Goal: Task Accomplishment & Management: Use online tool/utility

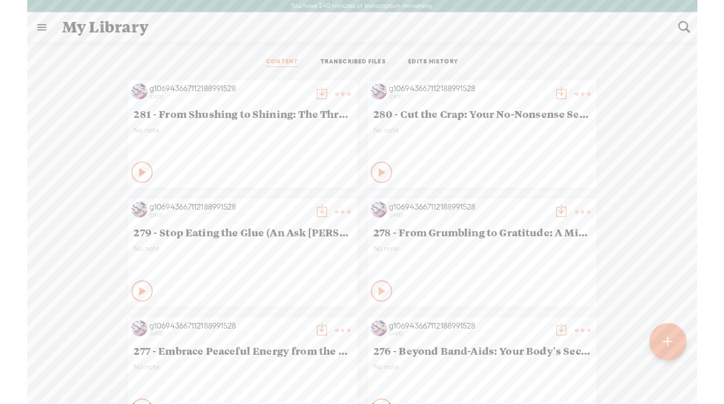
scroll to position [1, 0]
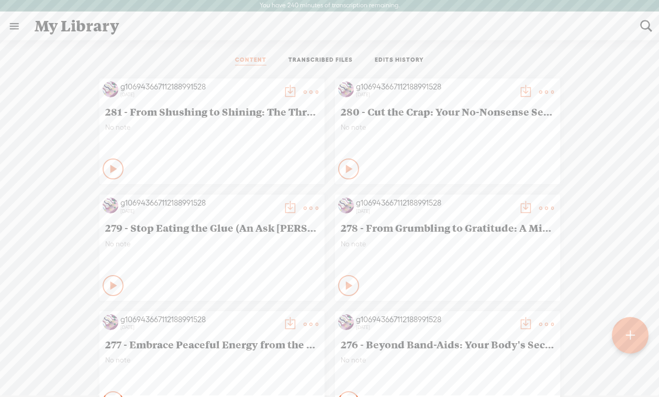
click at [627, 333] on t at bounding box center [630, 336] width 9 height 24
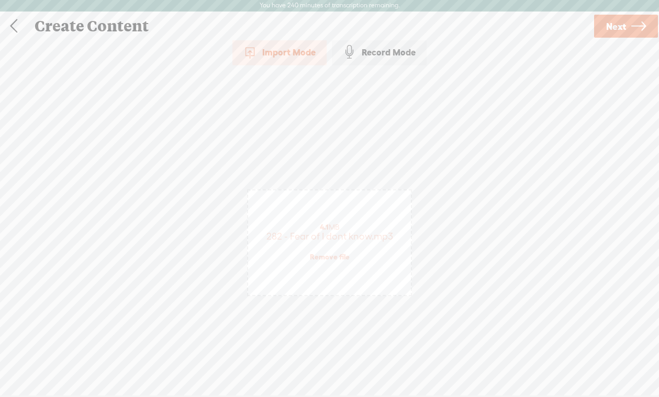
click at [619, 24] on span "Next" at bounding box center [616, 26] width 20 height 27
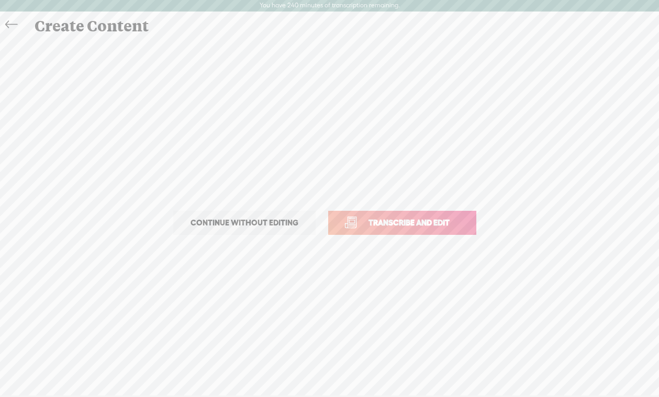
click at [402, 226] on span "Transcribe and edit" at bounding box center [409, 223] width 103 height 12
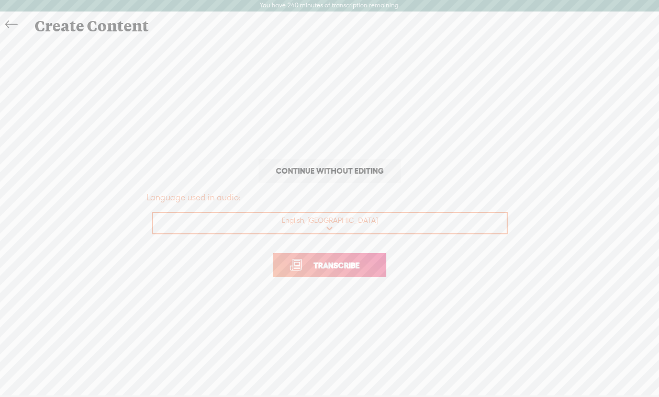
click at [338, 262] on span "Transcribe" at bounding box center [337, 266] width 68 height 12
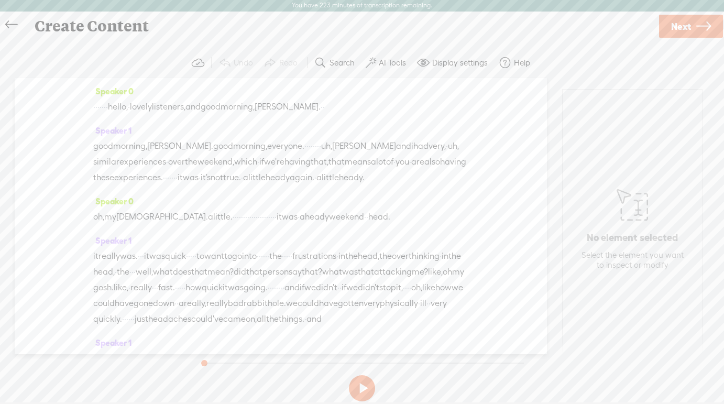
drag, startPoint x: 135, startPoint y: 108, endPoint x: 96, endPoint y: 108, distance: 38.7
click at [96, 108] on div "· · · · · · · hello, · lovely listeners, and good morning, [PERSON_NAME]. · ·" at bounding box center [280, 107] width 375 height 16
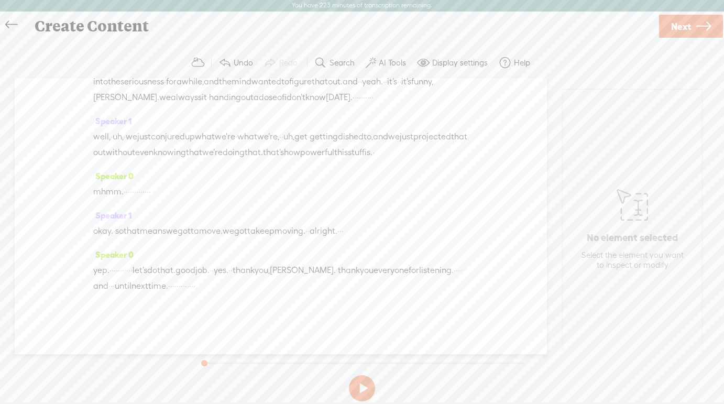
scroll to position [4437, 0]
drag, startPoint x: 312, startPoint y: 289, endPoint x: 420, endPoint y: 287, distance: 108.4
click at [420, 287] on div "yep. · · · · · · · · · · · let's do that. good job. · · yes. · · thank you, [PE…" at bounding box center [280, 277] width 375 height 31
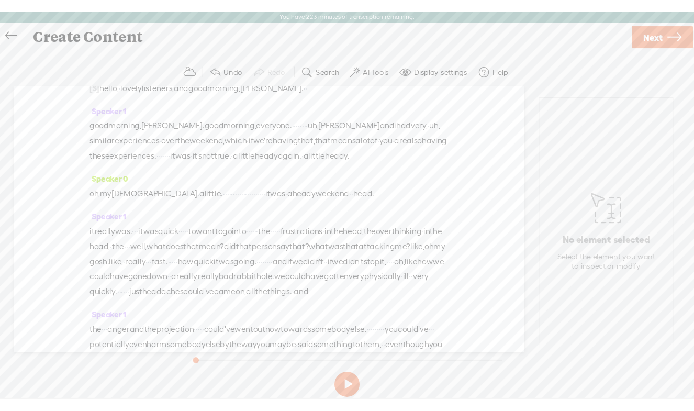
scroll to position [0, 0]
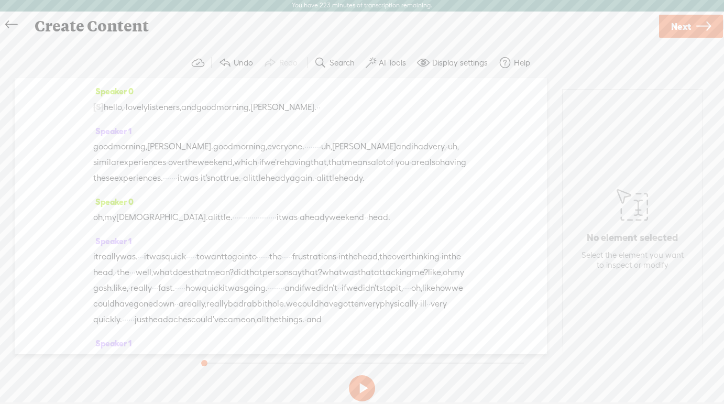
click at [109, 108] on span "hello," at bounding box center [114, 107] width 20 height 16
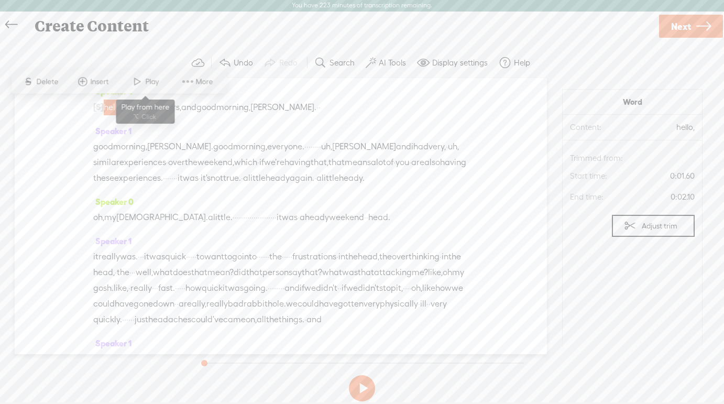
click at [145, 80] on span at bounding box center [137, 81] width 16 height 19
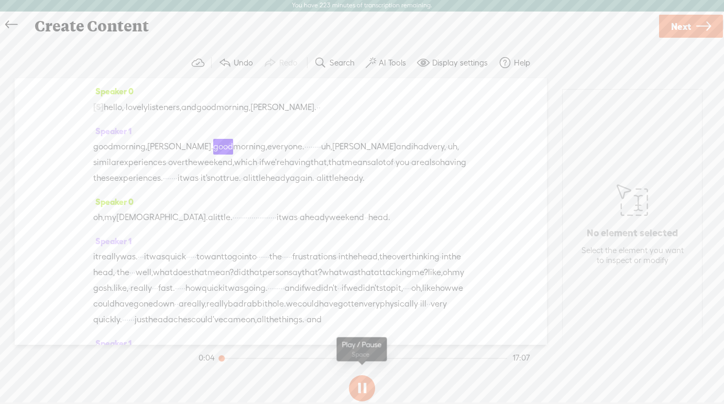
click at [370, 380] on button at bounding box center [362, 388] width 26 height 26
click at [659, 30] on span "Next" at bounding box center [681, 26] width 20 height 27
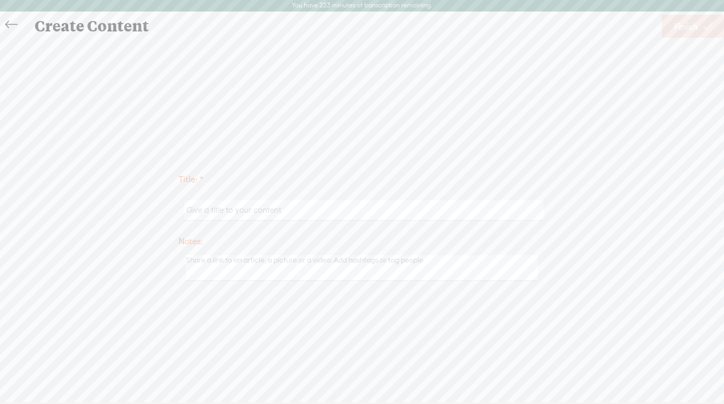
click at [204, 213] on input "text" at bounding box center [363, 210] width 359 height 20
paste input "The 'I Don't Know' Escape Route"
type input "282 - The 'I Don't Know' Escape Route"
click at [659, 27] on span "Finish" at bounding box center [685, 26] width 24 height 27
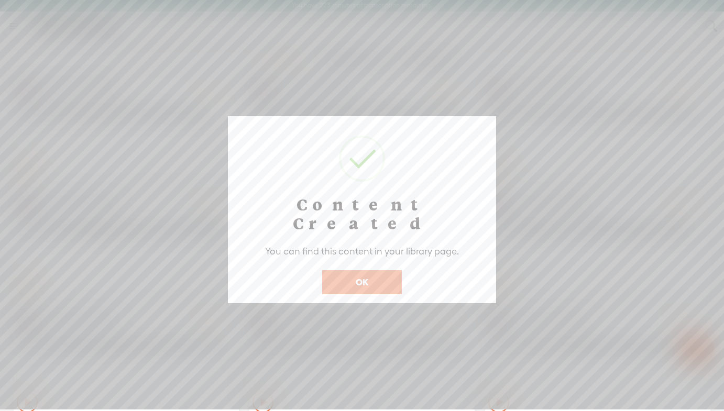
click at [364, 270] on button "OK" at bounding box center [362, 282] width 80 height 24
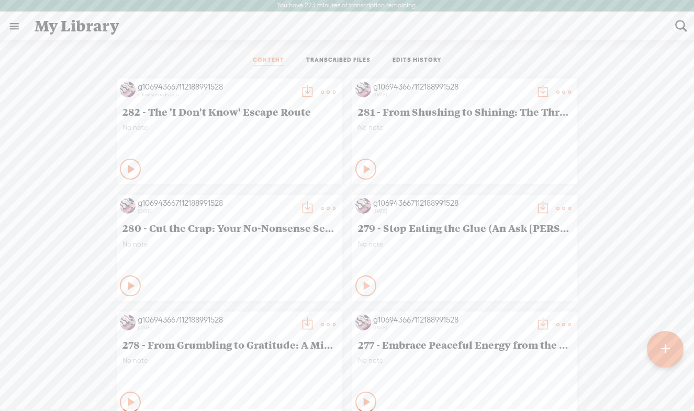
click at [324, 92] on t at bounding box center [328, 92] width 15 height 15
click at [269, 202] on link "Download as..." at bounding box center [278, 199] width 105 height 24
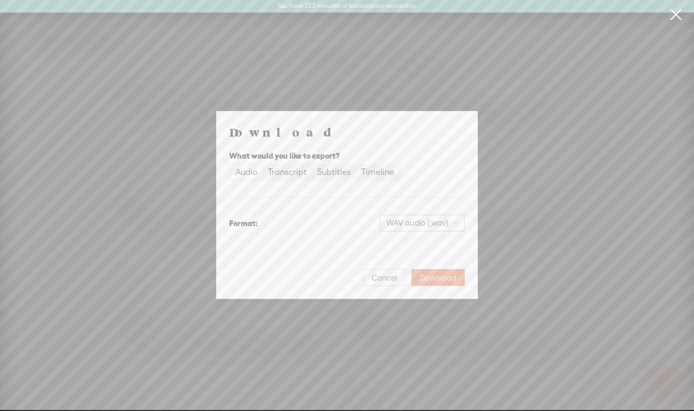
click at [417, 221] on span "WAV audio (.wav)" at bounding box center [422, 223] width 72 height 16
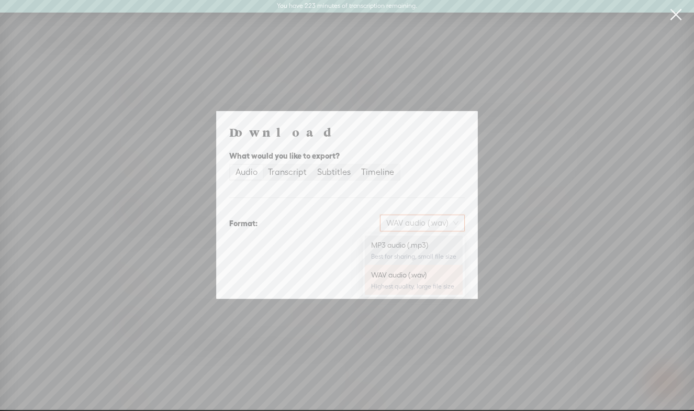
click at [401, 240] on div "MP3 audio (.mp3)" at bounding box center [413, 245] width 85 height 10
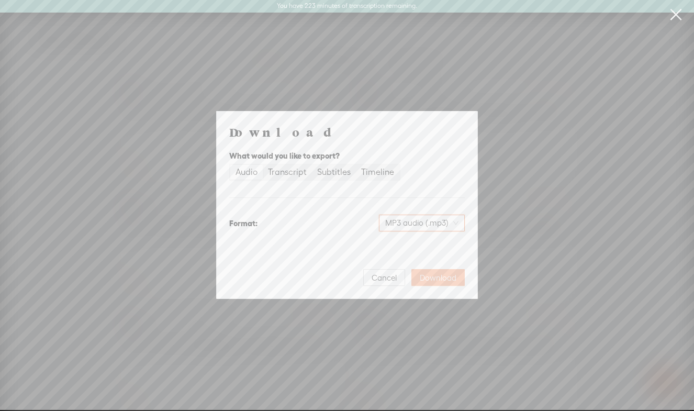
click at [445, 276] on span "Download" at bounding box center [438, 278] width 37 height 10
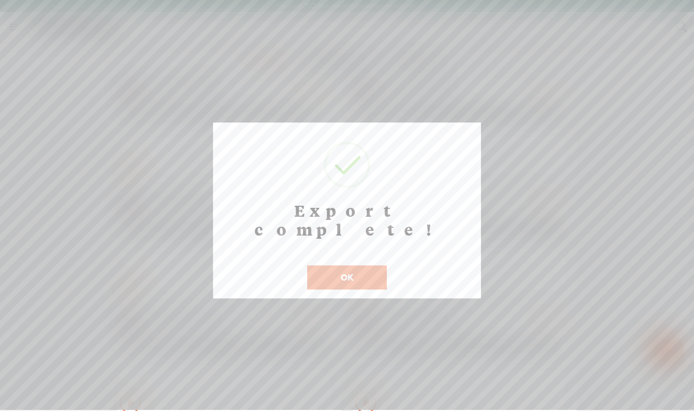
click at [358, 265] on button "OK" at bounding box center [347, 277] width 80 height 24
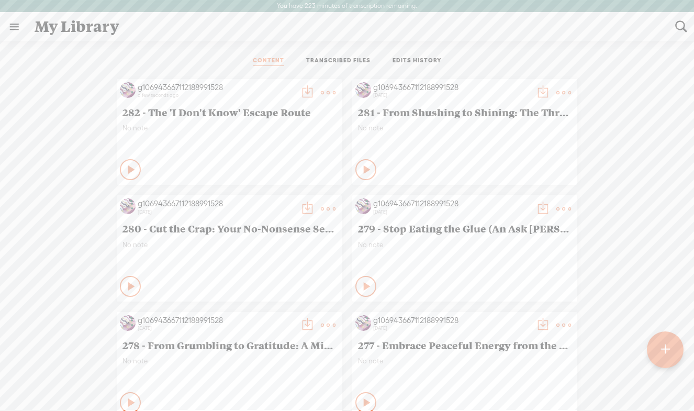
drag, startPoint x: 303, startPoint y: 113, endPoint x: 140, endPoint y: 112, distance: 163.4
click at [139, 111] on span "282 - The 'I Don't Know' Escape Route" at bounding box center [230, 112] width 214 height 13
